Goal: Information Seeking & Learning: Learn about a topic

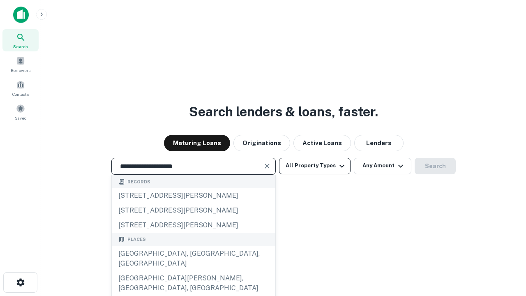
click at [193, 271] on div "[GEOGRAPHIC_DATA], [GEOGRAPHIC_DATA], [GEOGRAPHIC_DATA]" at bounding box center [194, 258] width 164 height 25
click at [315, 166] on button "All Property Types" at bounding box center [315, 166] width 72 height 16
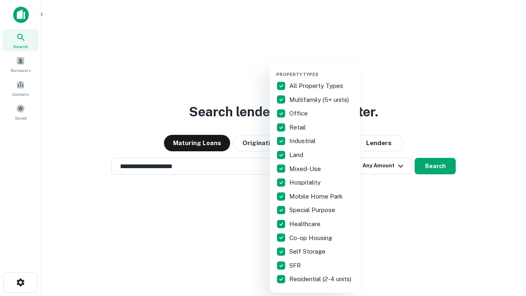
type input "**********"
click at [322, 69] on button "button" at bounding box center [321, 69] width 90 height 0
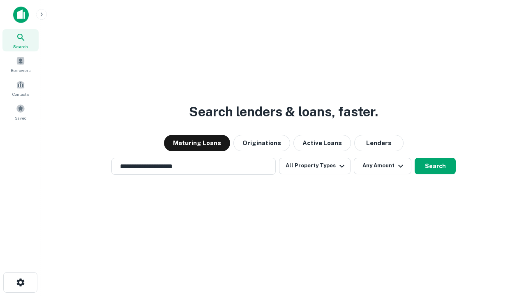
scroll to position [5, 99]
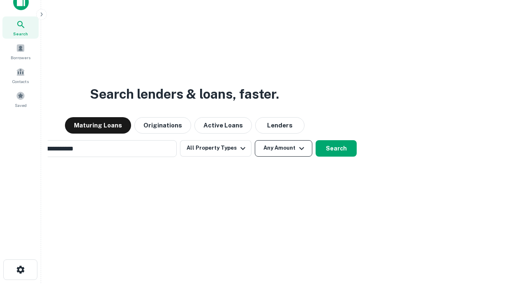
click at [255, 140] on button "Any Amount" at bounding box center [284, 148] width 58 height 16
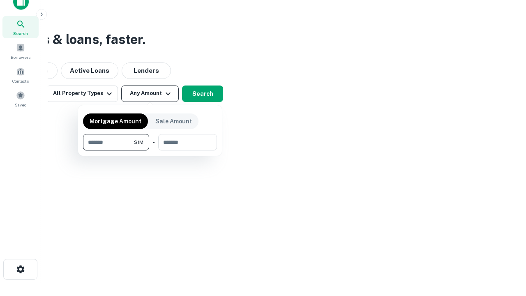
type input "*******"
click at [150, 151] on button "button" at bounding box center [150, 151] width 134 height 0
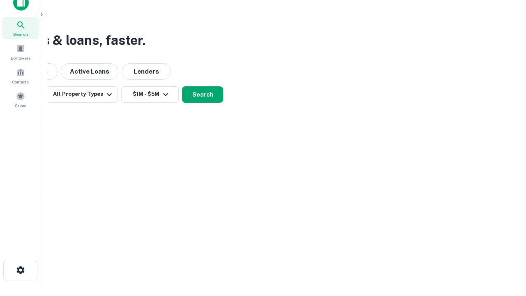
scroll to position [5, 152]
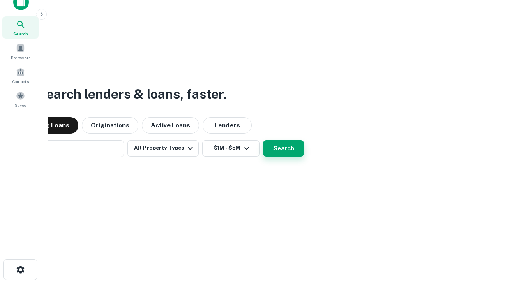
click at [263, 140] on button "Search" at bounding box center [283, 148] width 41 height 16
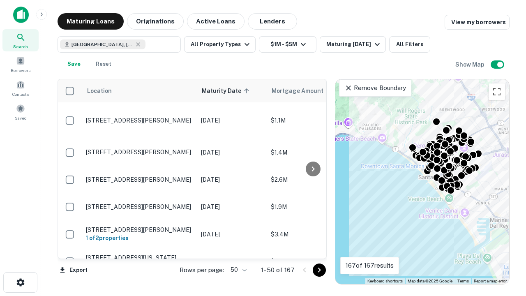
click at [237, 270] on body "Search Borrowers Contacts Saved Maturing Loans Originations Active Loans Lender…" at bounding box center [263, 148] width 526 height 296
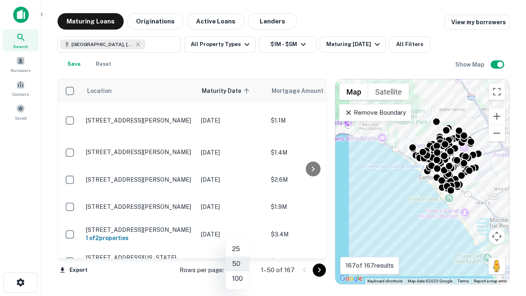
click at [238, 249] on li "25" at bounding box center [238, 249] width 24 height 15
